Goal: Task Accomplishment & Management: Complete application form

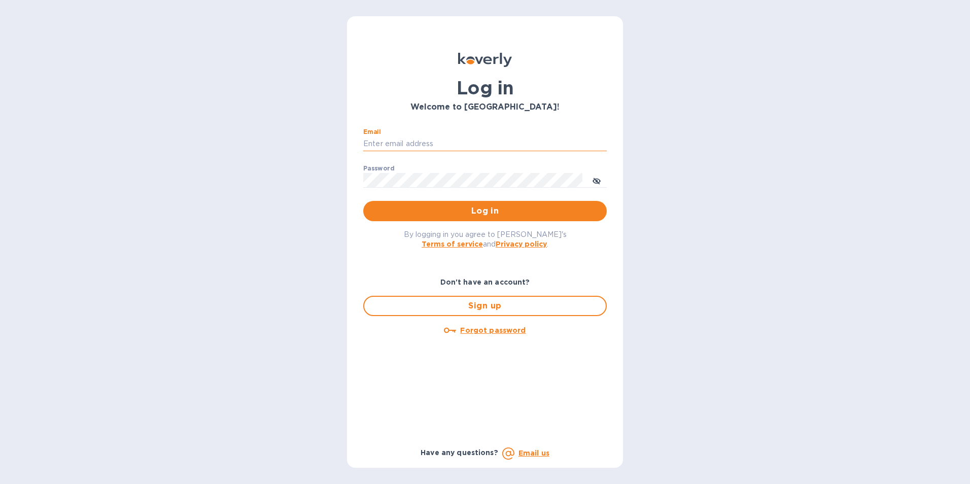
click at [412, 143] on input "Email" at bounding box center [485, 143] width 244 height 15
type input "[PERSON_NAME][EMAIL_ADDRESS][DOMAIN_NAME]"
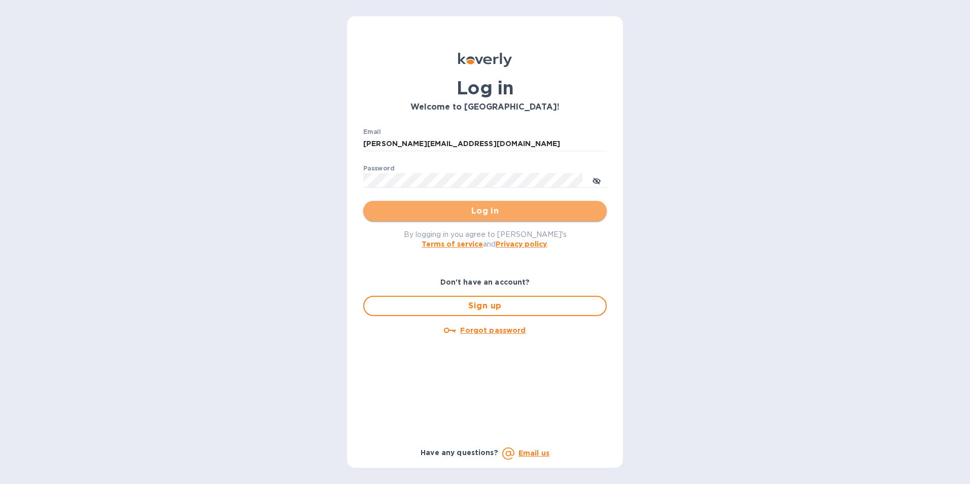
click at [445, 210] on span "Log in" at bounding box center [484, 211] width 227 height 12
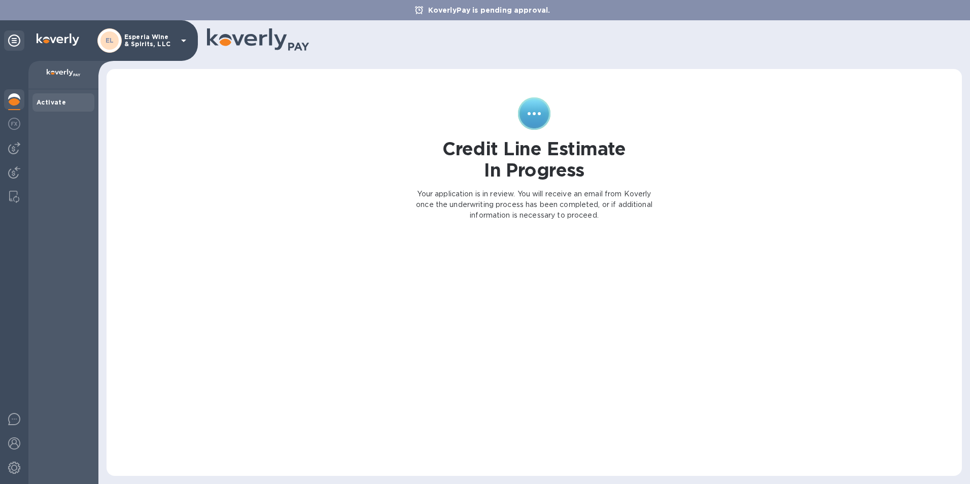
click at [184, 38] on icon at bounding box center [184, 40] width 12 height 12
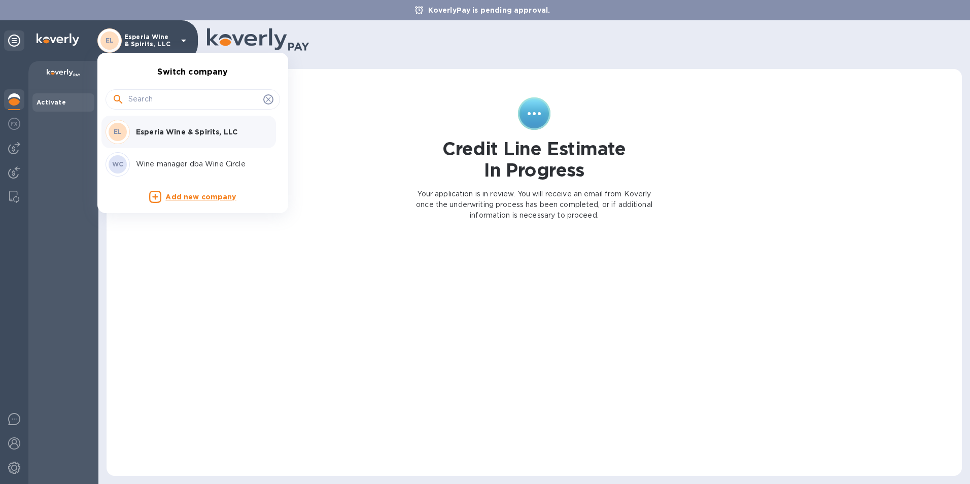
click at [159, 162] on p "Wine manager dba Wine Circle" at bounding box center [200, 164] width 128 height 11
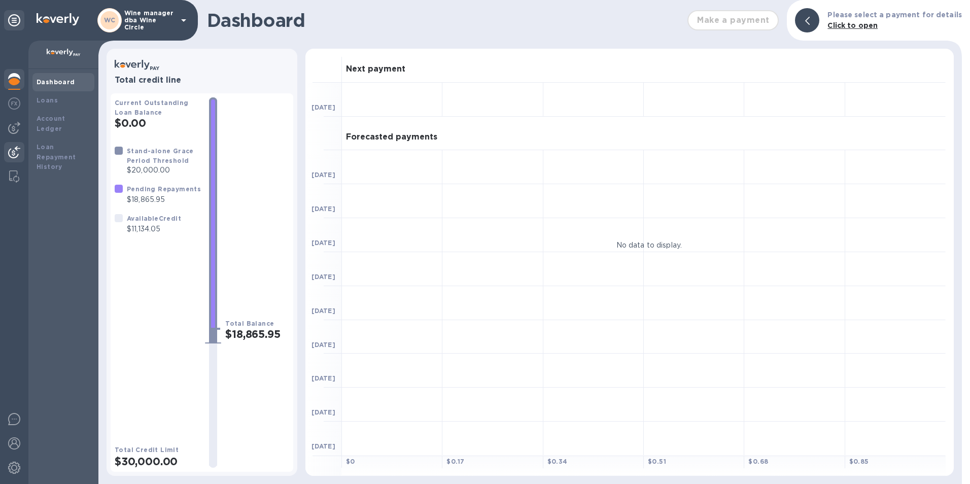
click at [10, 149] on img at bounding box center [14, 152] width 12 height 12
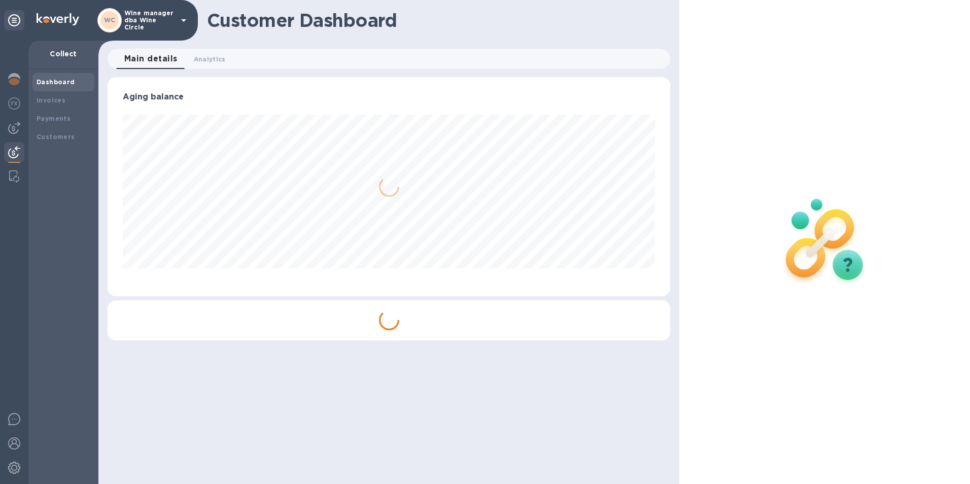
scroll to position [219, 563]
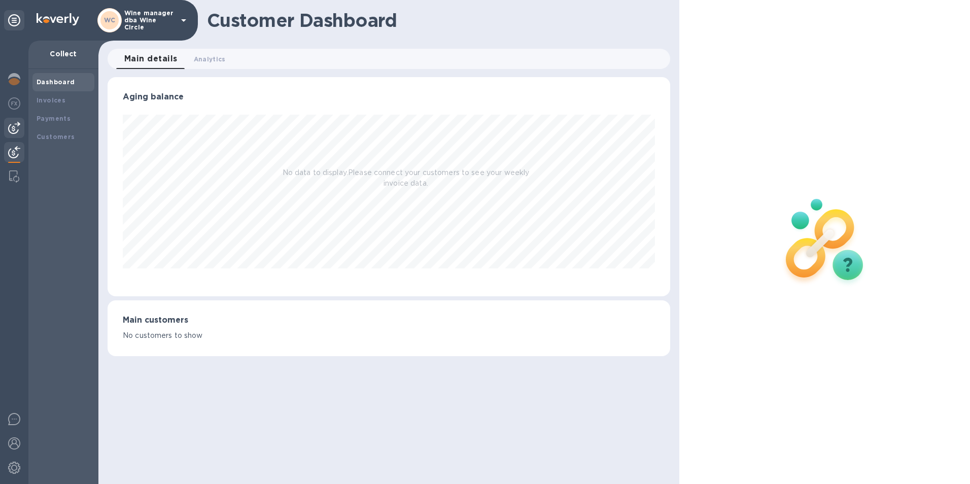
click at [15, 127] on img at bounding box center [14, 128] width 12 height 12
click at [39, 97] on b "Bills" at bounding box center [44, 100] width 15 height 8
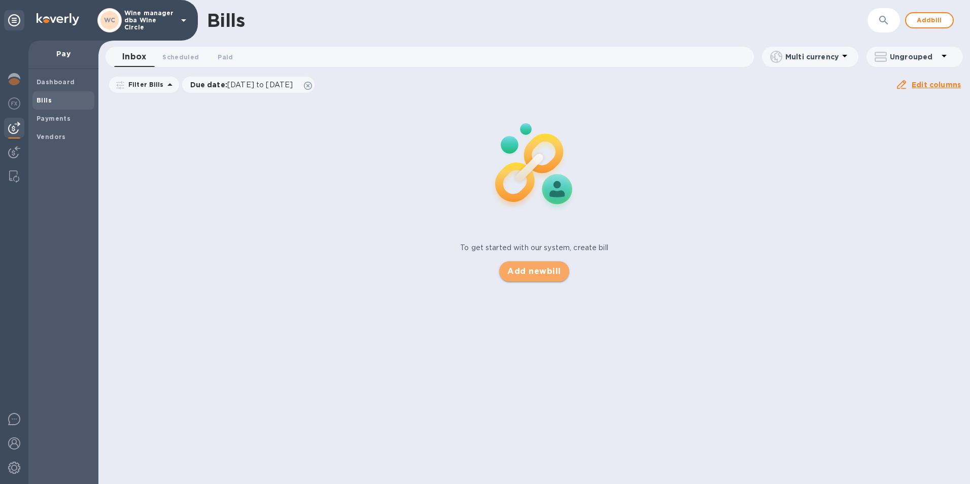
click at [530, 271] on span "Add new bill" at bounding box center [533, 271] width 53 height 12
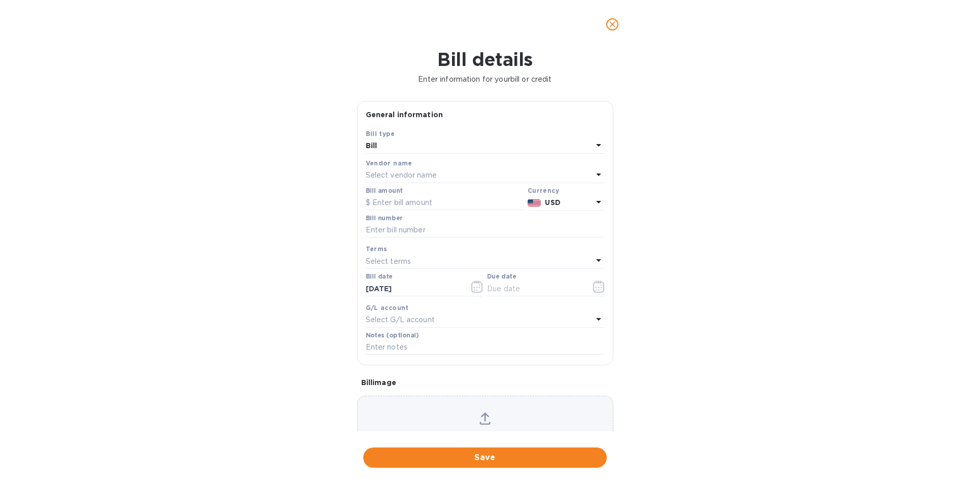
click at [404, 181] on p "Select vendor name" at bounding box center [401, 175] width 71 height 11
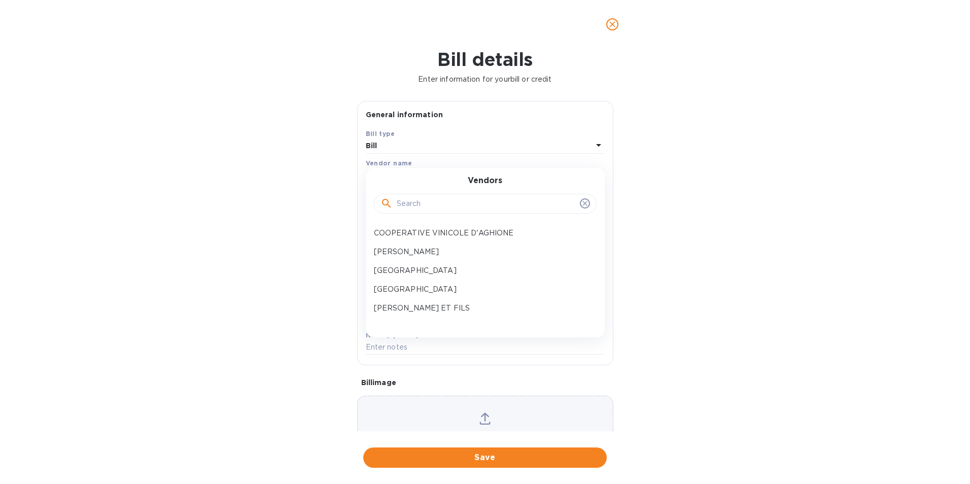
click at [410, 211] on input "text" at bounding box center [486, 203] width 179 height 15
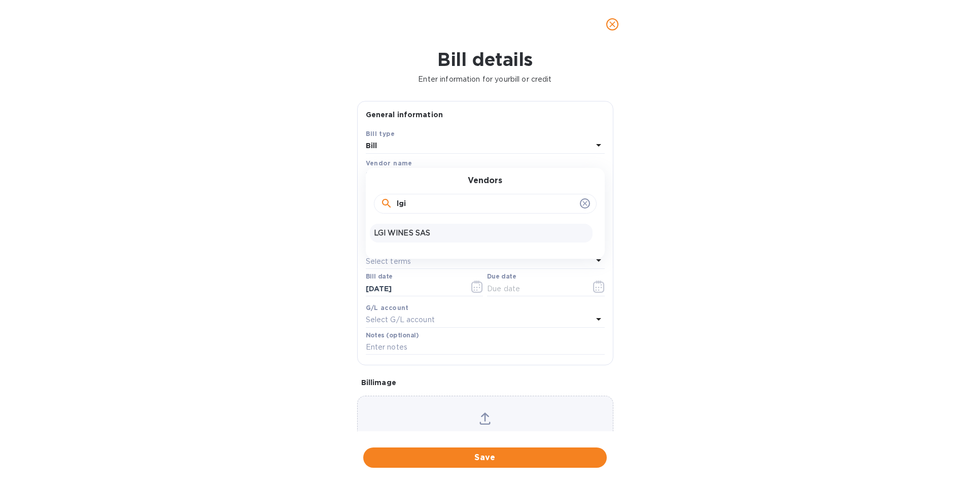
type input "lgi"
click at [408, 238] on p "LGI WINES SAS" at bounding box center [481, 233] width 215 height 11
click at [395, 211] on input "text" at bounding box center [445, 202] width 158 height 15
type input "4,547.70"
click at [385, 238] on input "text" at bounding box center [485, 230] width 239 height 15
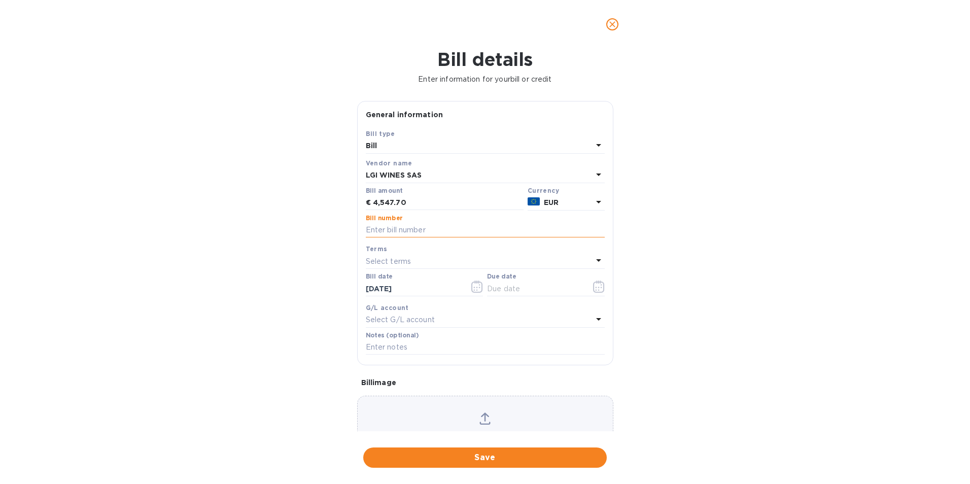
click at [383, 238] on input "text" at bounding box center [485, 230] width 239 height 15
paste input "3145 25"
type input "Inv 3145 25, WM-1051"
click at [594, 293] on icon "button" at bounding box center [599, 287] width 12 height 12
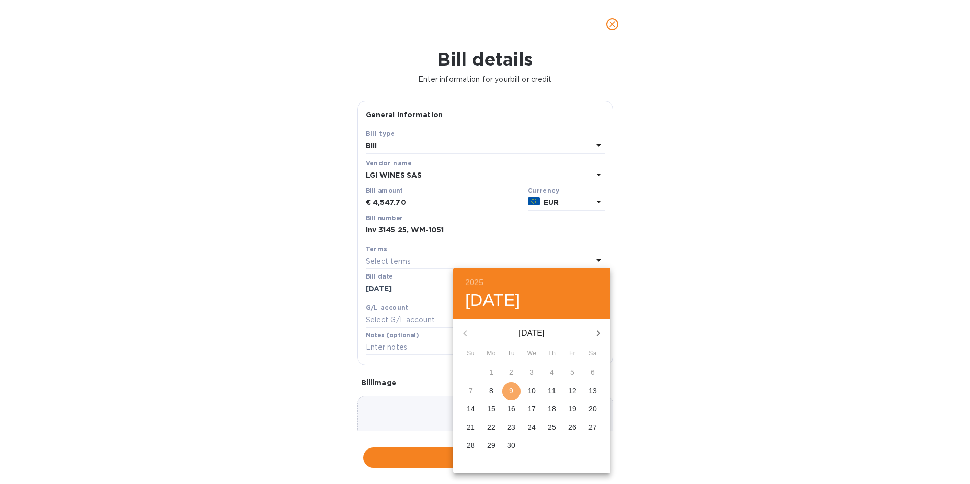
click at [510, 390] on p "9" at bounding box center [511, 391] width 4 height 10
type input "09/09/2025"
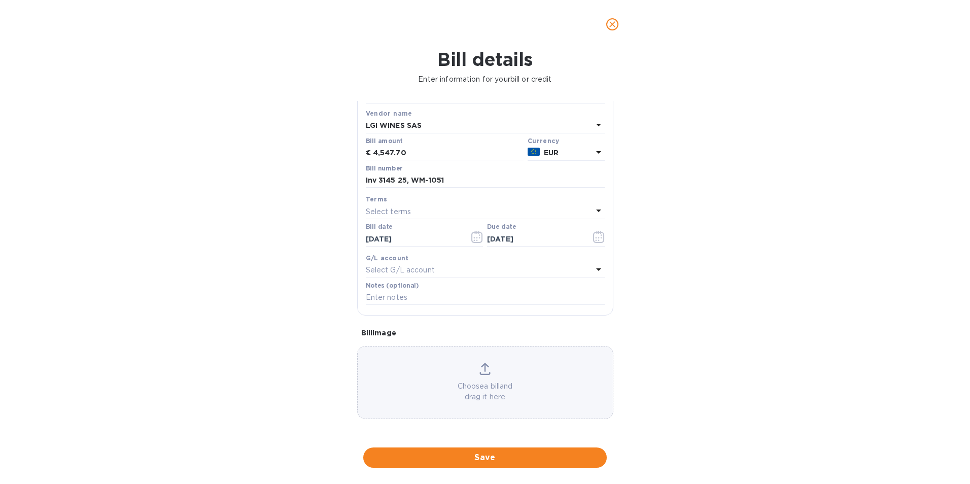
scroll to position [81, 0]
drag, startPoint x: 455, startPoint y: 166, endPoint x: 365, endPoint y: 172, distance: 90.0
click at [365, 172] on div "Bill number Inv 3145 25, WM-1051" at bounding box center [485, 177] width 243 height 29
click at [377, 288] on label "Notes (optional)" at bounding box center [392, 286] width 53 height 6
click at [373, 295] on input "text" at bounding box center [485, 297] width 239 height 15
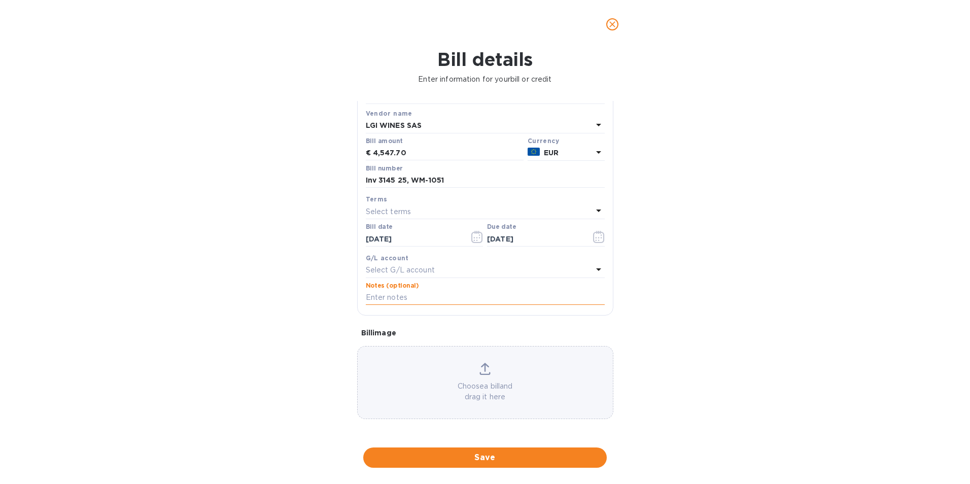
paste input "Inv 3145 25, WM-1051"
type input "Inv 3145 25, WM-1051"
click at [485, 455] on span "Save" at bounding box center [484, 458] width 227 height 12
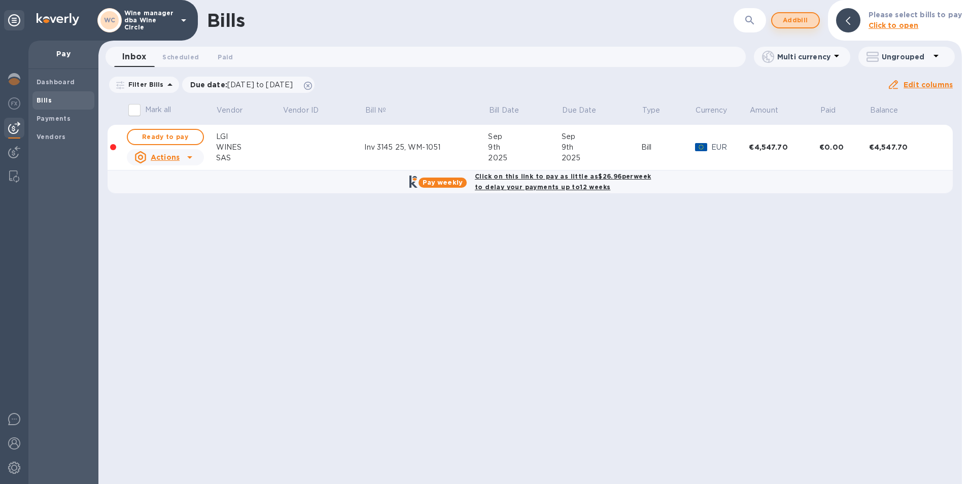
click at [797, 17] on span "Add bill" at bounding box center [795, 20] width 30 height 12
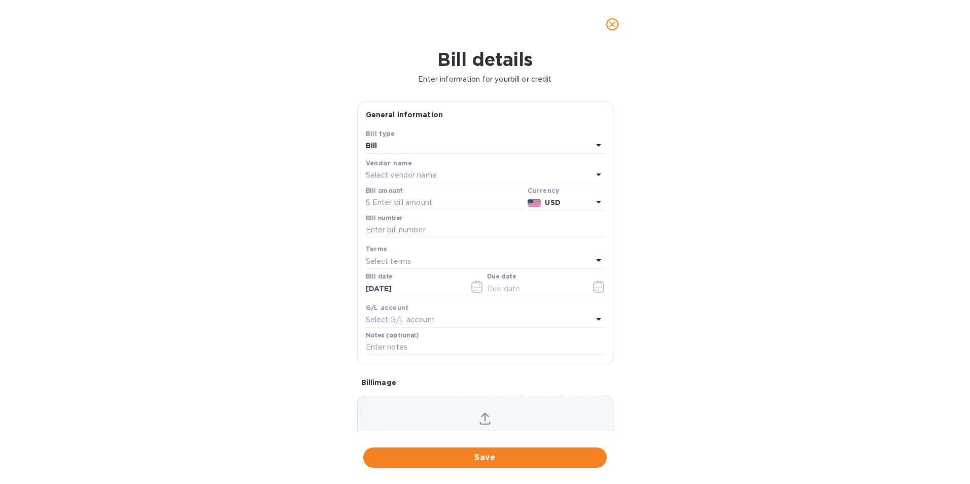
click at [399, 181] on p "Select vendor name" at bounding box center [401, 175] width 71 height 11
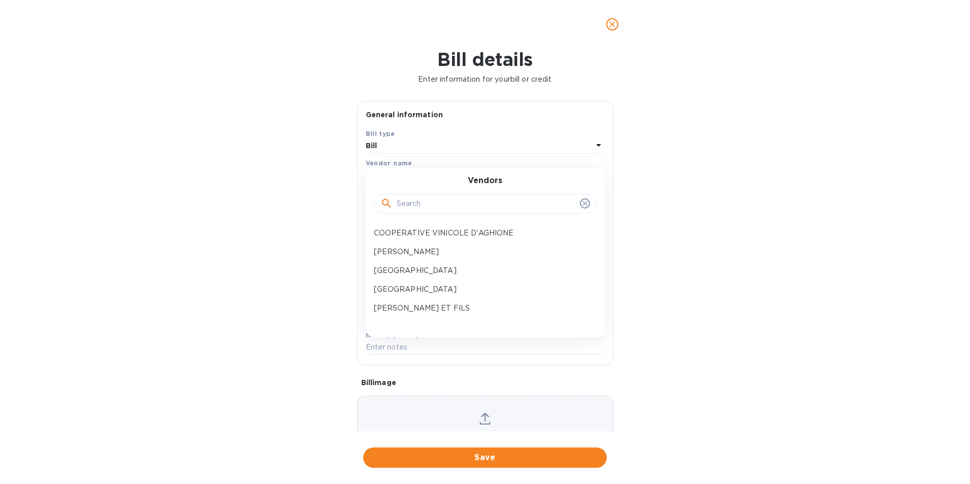
click at [410, 205] on input "text" at bounding box center [486, 203] width 179 height 15
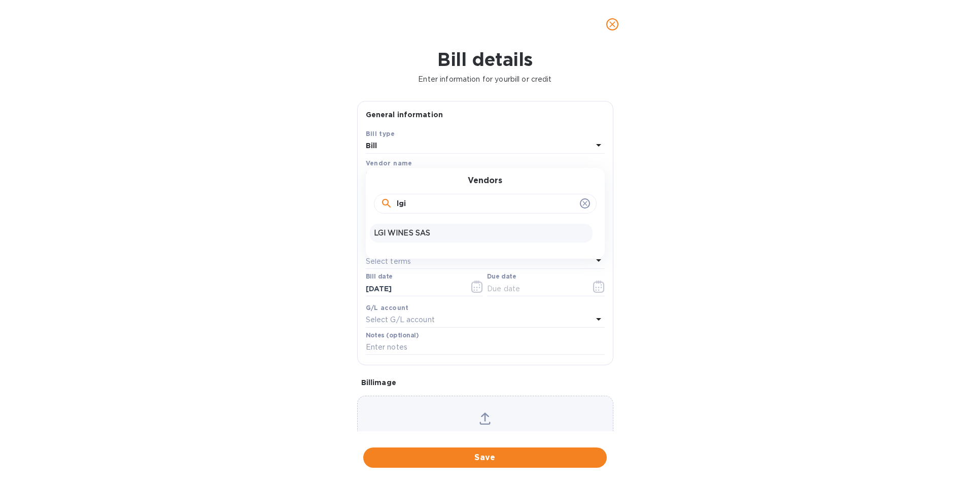
type input "lgi"
click at [403, 238] on p "LGI WINES SAS" at bounding box center [481, 233] width 215 height 11
click at [388, 211] on input "text" at bounding box center [445, 202] width 158 height 15
type input "2,205.64"
click at [386, 238] on input "text" at bounding box center [485, 230] width 239 height 15
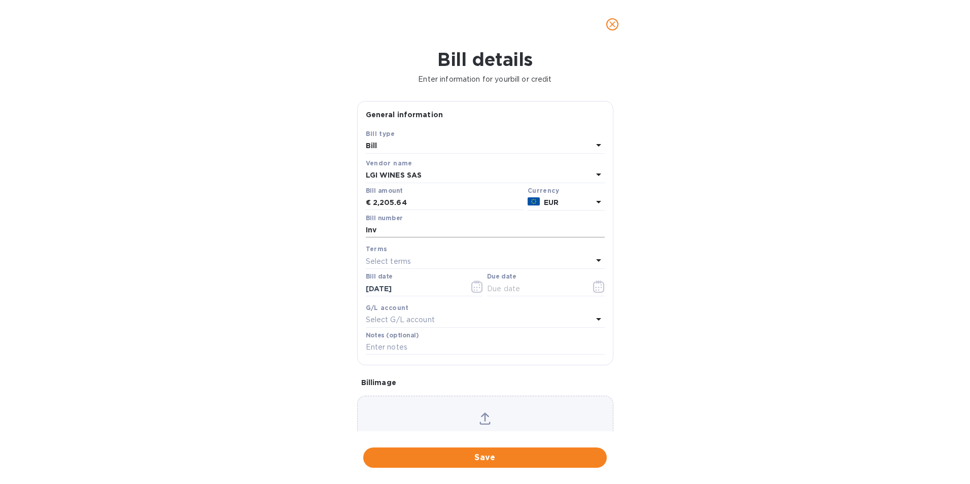
click at [391, 238] on input "Inv" at bounding box center [485, 230] width 239 height 15
paste input "3529 25"
type input "Inv 3529 25, WM-1060"
click at [597, 293] on icon "button" at bounding box center [599, 287] width 12 height 12
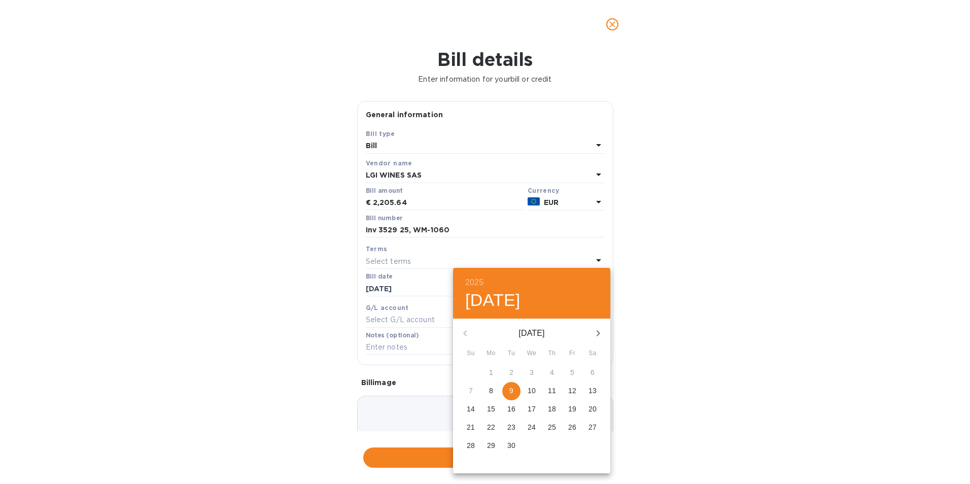
click at [513, 392] on p "9" at bounding box center [511, 391] width 4 height 10
type input "09/09/2025"
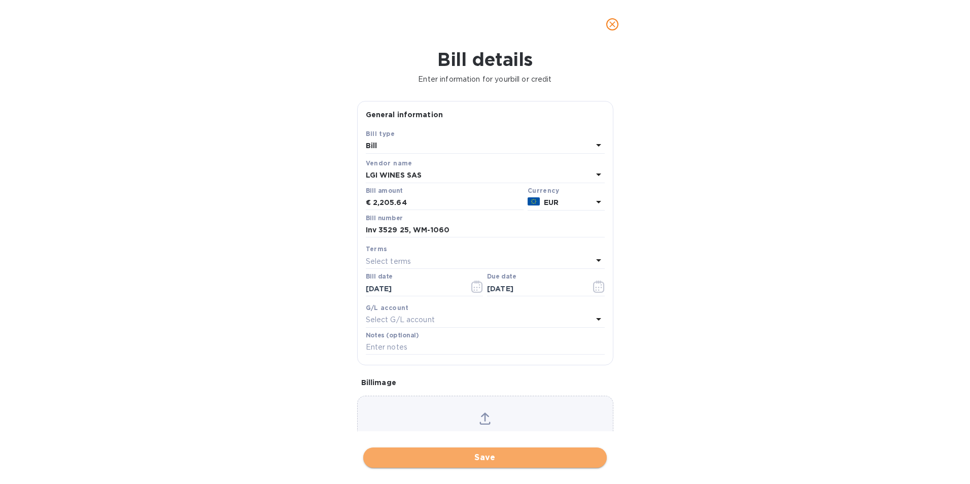
click at [488, 457] on span "Save" at bounding box center [484, 458] width 227 height 12
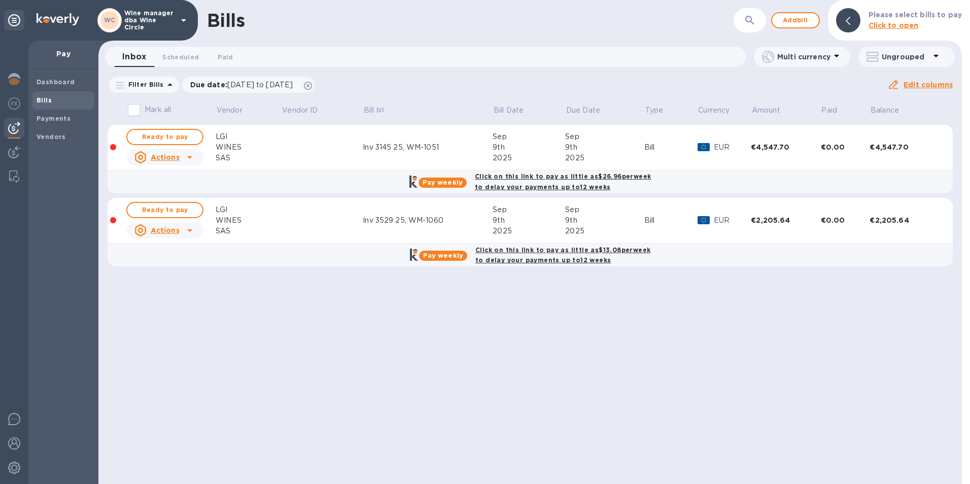
click at [615, 226] on div "9th" at bounding box center [604, 220] width 79 height 11
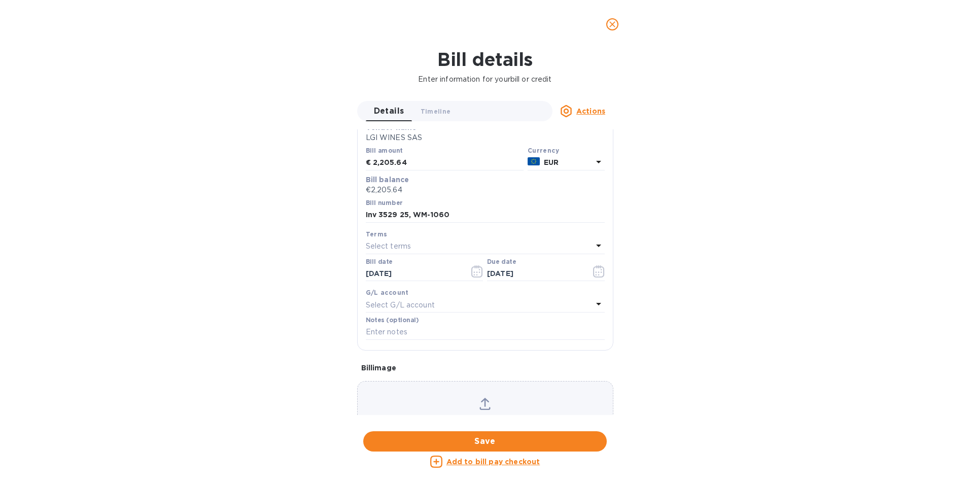
scroll to position [101, 0]
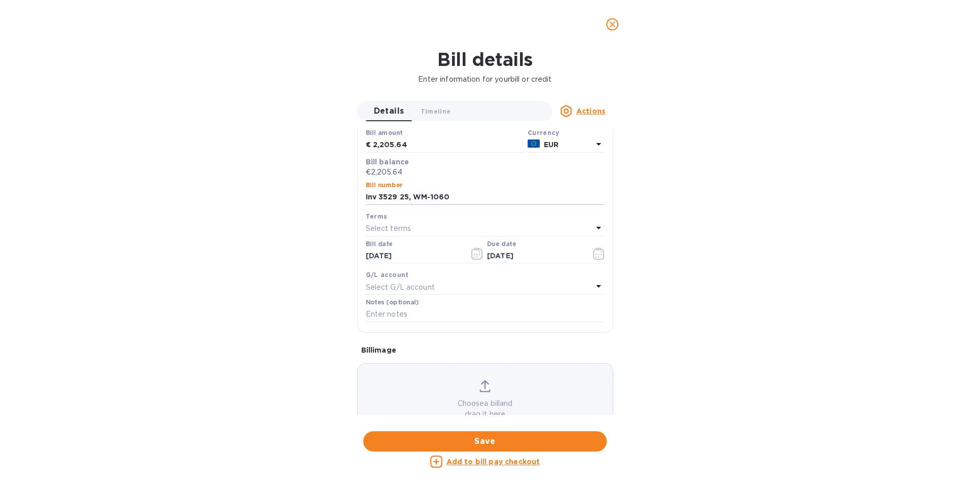
drag, startPoint x: 449, startPoint y: 202, endPoint x: 356, endPoint y: 210, distance: 93.7
click at [356, 210] on div "Details 0 Timeline 0 Actions General information Save Bill type Bill Status Ove…" at bounding box center [485, 258] width 266 height 314
click at [391, 322] on input "text" at bounding box center [485, 314] width 239 height 15
paste input "Inv 3529 25, WM-1060"
type input "Inv 3529 25, WM-1060"
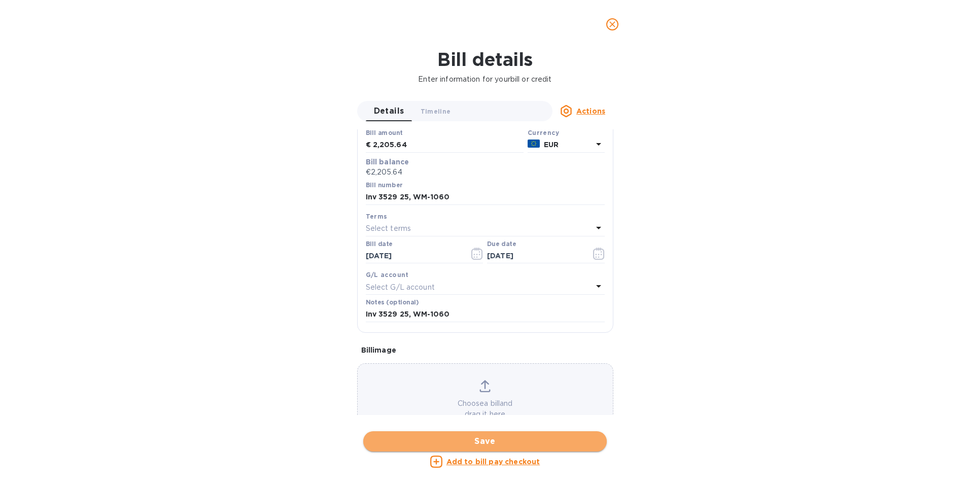
click at [478, 440] on span "Save" at bounding box center [484, 441] width 227 height 12
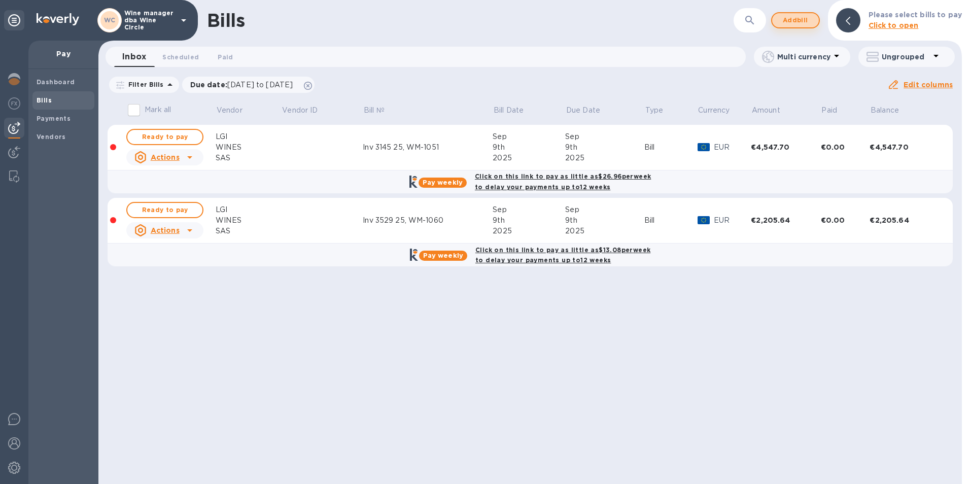
click at [792, 19] on span "Add bill" at bounding box center [795, 20] width 30 height 12
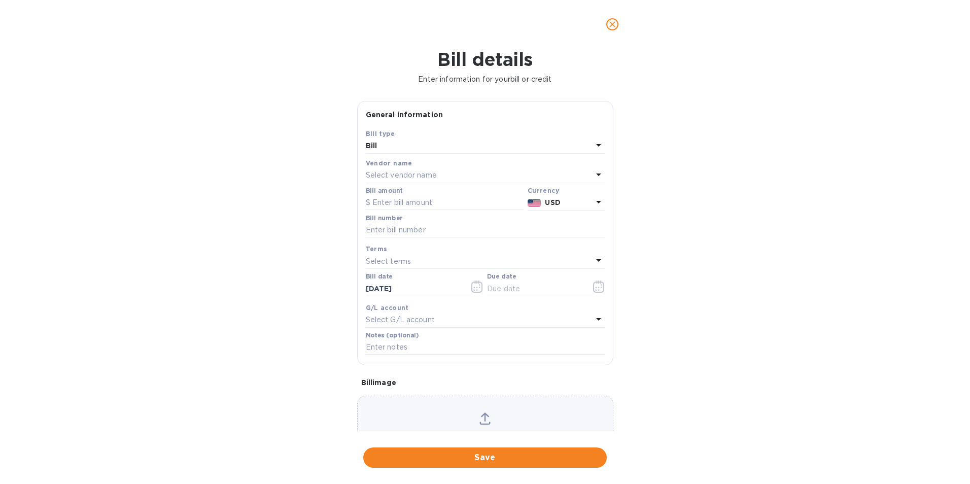
click at [372, 181] on p "Select vendor name" at bounding box center [401, 175] width 71 height 11
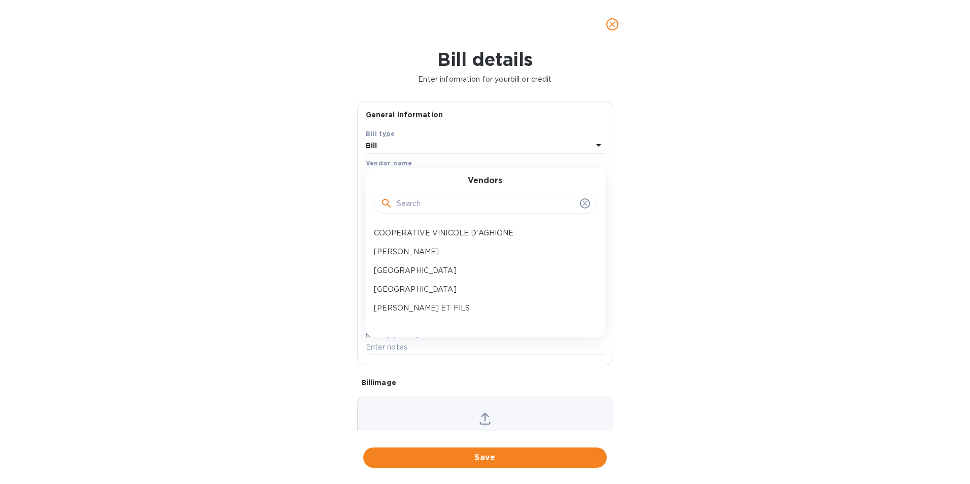
click at [424, 211] on input "text" at bounding box center [486, 203] width 179 height 15
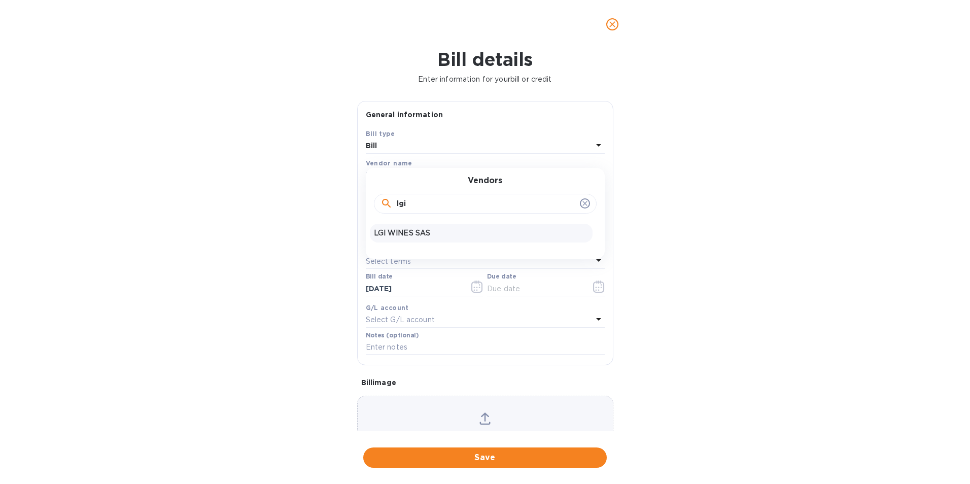
type input "lgi"
click at [399, 238] on p "LGI WINES SAS" at bounding box center [481, 233] width 215 height 11
click at [429, 211] on input "text" at bounding box center [445, 202] width 158 height 15
type input "4,230.23"
click at [382, 238] on input "text" at bounding box center [485, 230] width 239 height 15
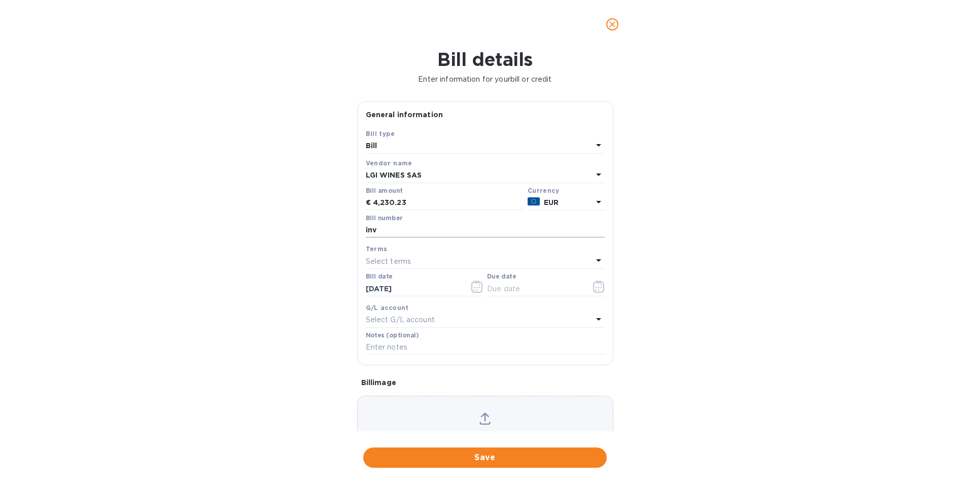
click at [406, 238] on input "inv" at bounding box center [485, 230] width 239 height 15
paste input "3658 25"
drag, startPoint x: 449, startPoint y: 250, endPoint x: 342, endPoint y: 249, distance: 106.5
click at [363, 249] on div "Save Bill type Bill Vendor name LGI WINES SAS Bill amount € 4,230.23 Currency E…" at bounding box center [485, 246] width 255 height 236
type input "inv 3658 25, WM-1062"
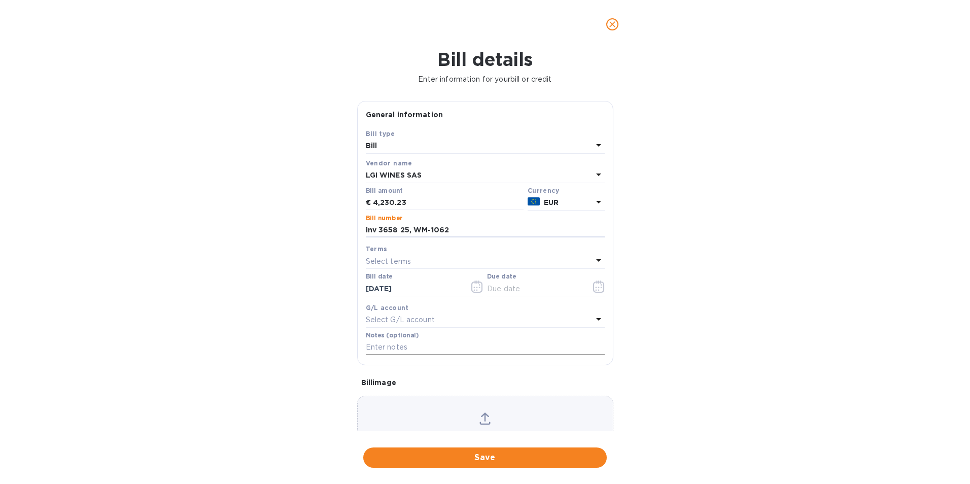
click at [373, 355] on input "text" at bounding box center [485, 347] width 239 height 15
paste input "inv 3658 25, WM-1062"
type input "inv 3658 25, WM-1062"
click at [600, 286] on icon "button" at bounding box center [601, 285] width 2 height 2
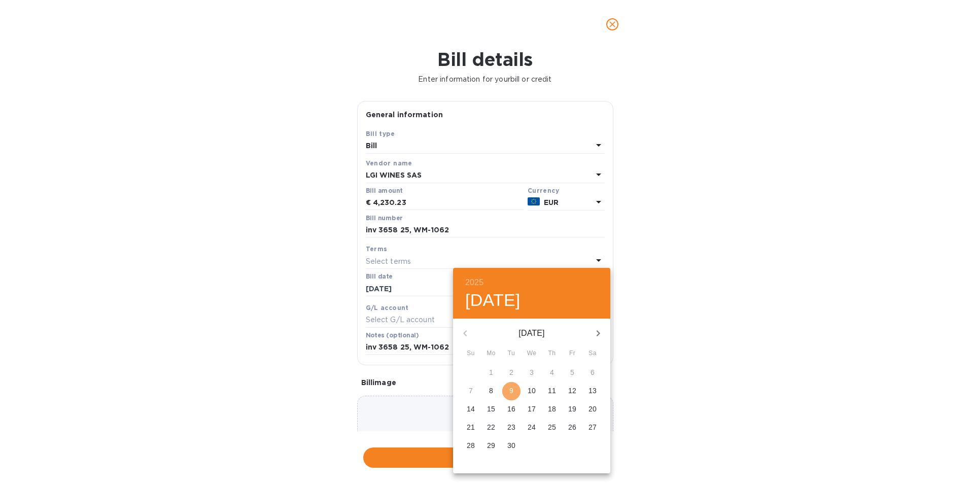
click at [512, 391] on p "9" at bounding box center [511, 391] width 4 height 10
type input "09/09/2025"
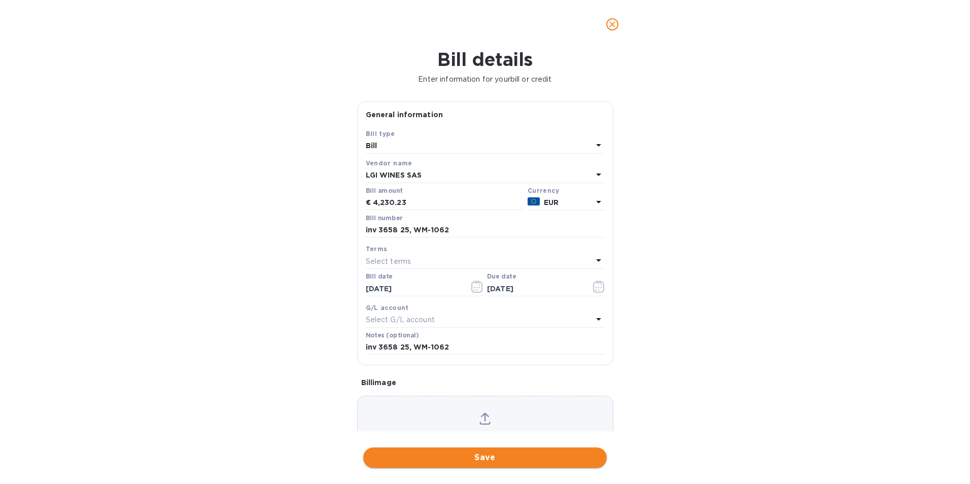
click at [483, 456] on span "Save" at bounding box center [484, 458] width 227 height 12
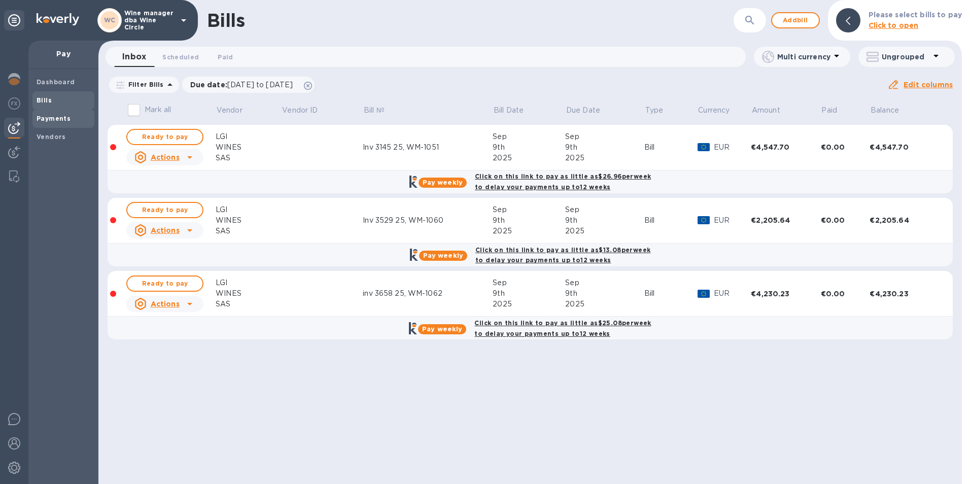
click at [58, 116] on b "Payments" at bounding box center [54, 119] width 34 height 8
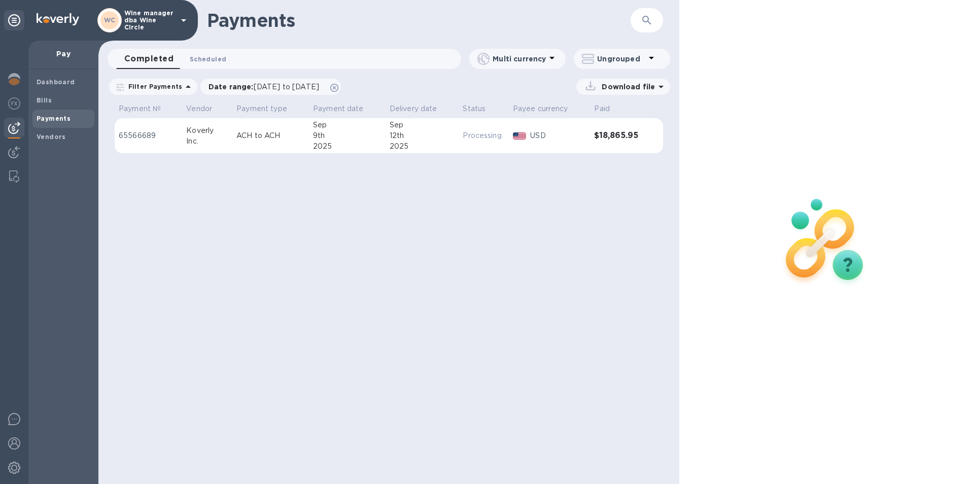
click at [201, 58] on span "Scheduled 0" at bounding box center [208, 59] width 37 height 11
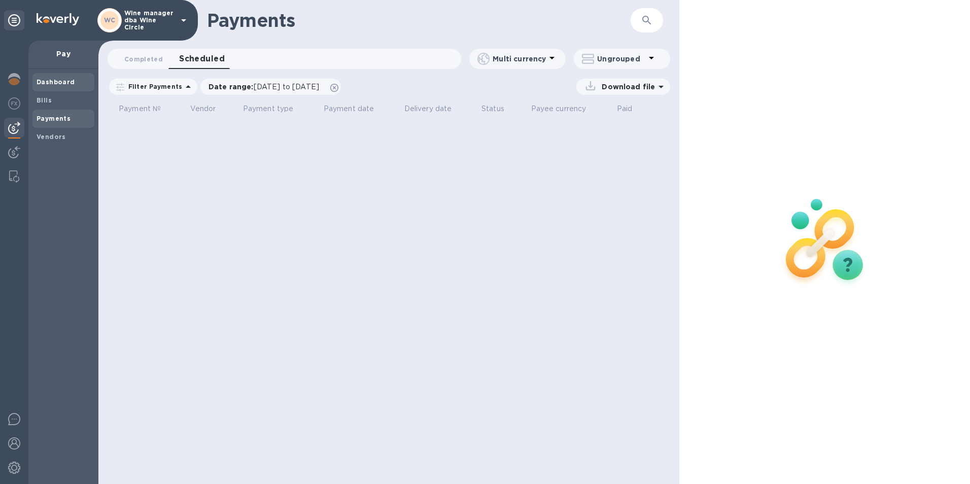
click at [54, 78] on b "Dashboard" at bounding box center [56, 82] width 39 height 8
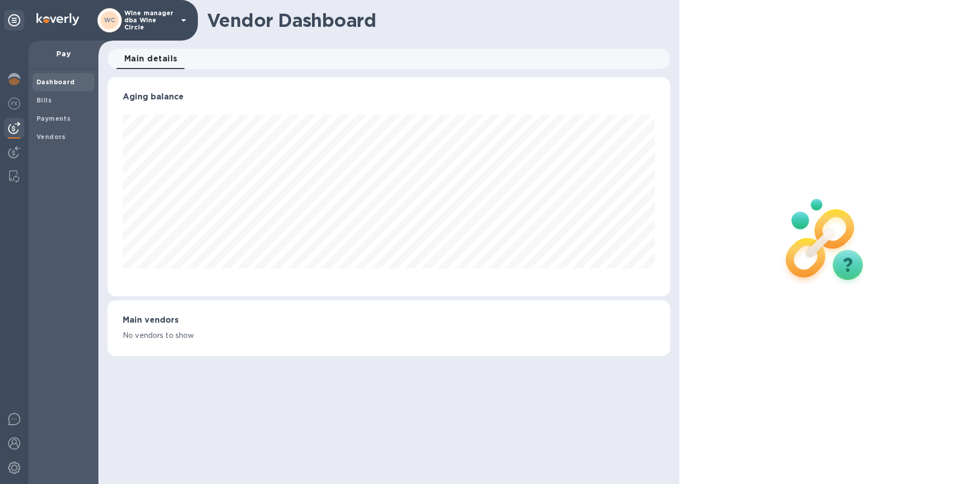
scroll to position [219, 563]
